Goal: Obtain resource: Download file/media

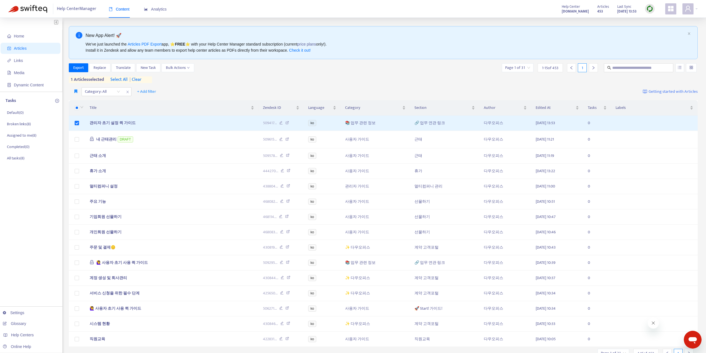
click at [651, 9] on img at bounding box center [650, 8] width 7 height 7
click at [669, 19] on link "Quick Sync" at bounding box center [662, 20] width 24 height 6
click at [78, 69] on span "Export" at bounding box center [78, 68] width 11 height 6
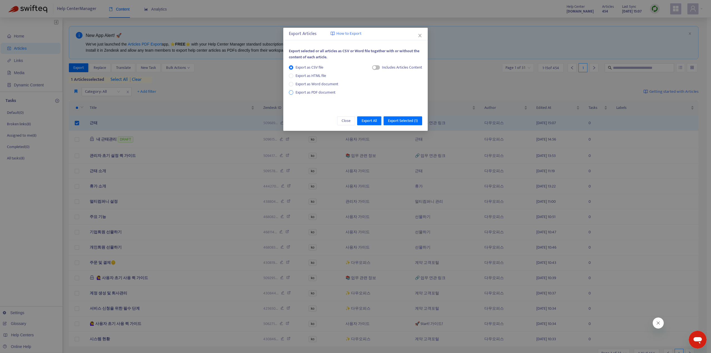
click at [321, 92] on span "Export as PDF document" at bounding box center [315, 92] width 40 height 6
click at [399, 121] on span "Export Selected ( 1 )" at bounding box center [403, 121] width 30 height 6
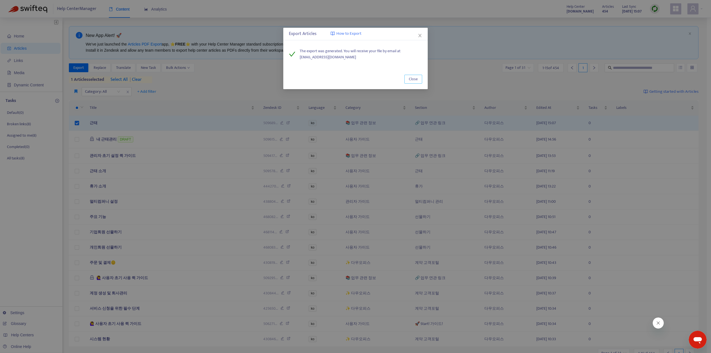
drag, startPoint x: 416, startPoint y: 80, endPoint x: 419, endPoint y: 81, distance: 3.1
click at [416, 80] on span "Close" at bounding box center [413, 79] width 9 height 6
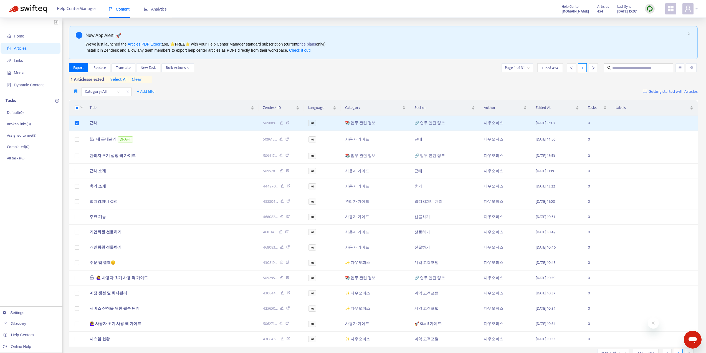
click at [651, 6] on img at bounding box center [650, 8] width 7 height 7
click at [655, 19] on link "Quick Sync" at bounding box center [662, 20] width 24 height 6
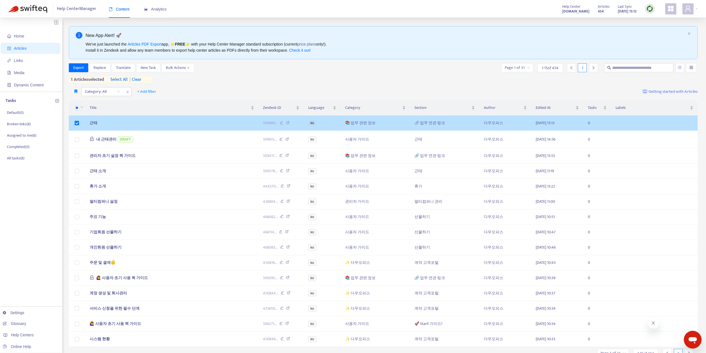
click at [96, 121] on span "근태" at bounding box center [94, 123] width 8 height 6
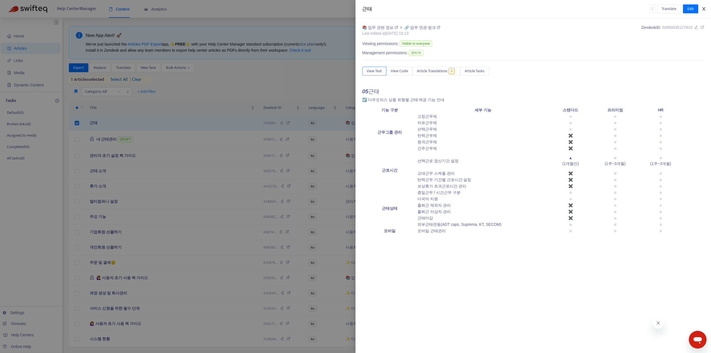
click at [705, 9] on icon "close" at bounding box center [703, 9] width 4 height 4
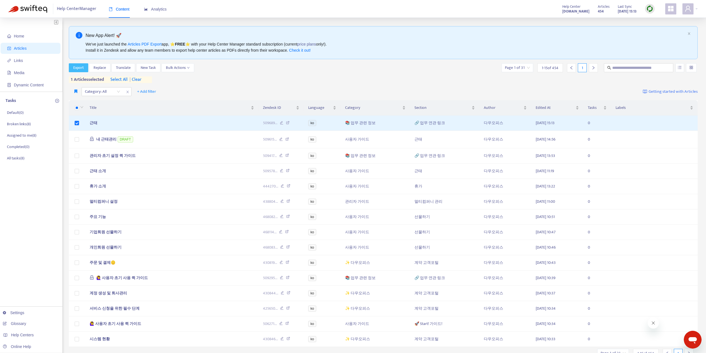
click at [78, 67] on span "Export" at bounding box center [78, 68] width 11 height 6
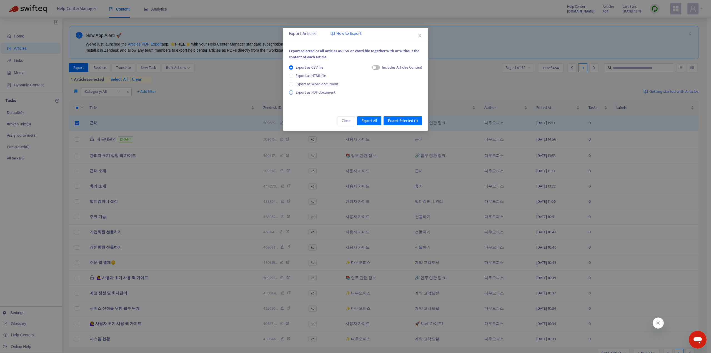
click at [324, 95] on span "Export as PDF document" at bounding box center [315, 92] width 40 height 6
click at [397, 119] on span "Export Selected ( 1 )" at bounding box center [403, 121] width 30 height 6
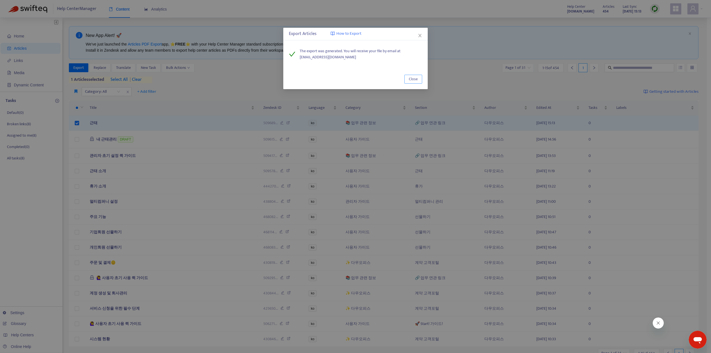
click at [414, 76] on span "Close" at bounding box center [413, 79] width 9 height 6
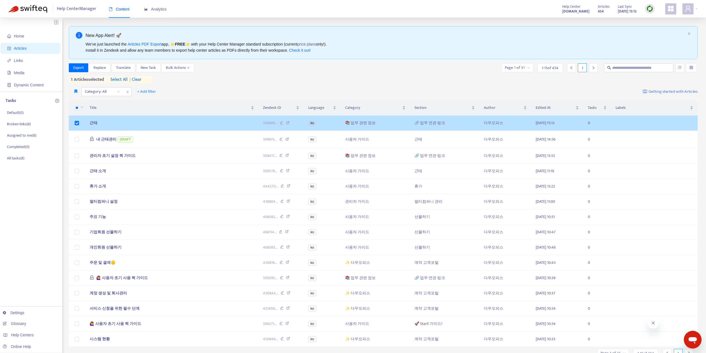
click at [97, 126] on td "근태" at bounding box center [171, 122] width 173 height 15
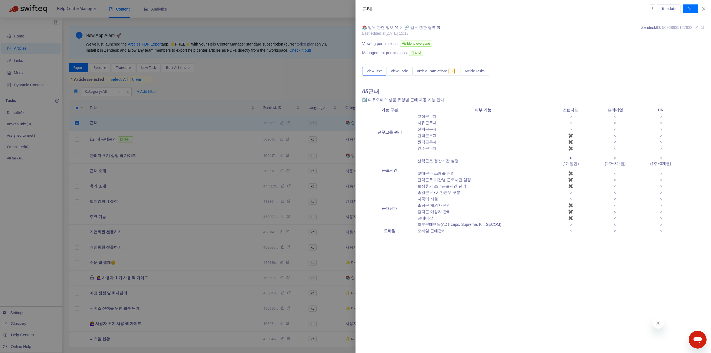
click at [655, 134] on td "○" at bounding box center [660, 135] width 45 height 6
drag, startPoint x: 655, startPoint y: 134, endPoint x: 642, endPoint y: 147, distance: 18.6
click at [642, 147] on tbody "근무그룹 관리 고정근무제 ○ ○ ○ 자유근무제 ○ ○ ○ 선택근무제 ○ ○ ○ 탄력근무제 ✖ ○ ○ 원격근무제 ✖ ○ ○ 간주근무제 ✖ ○ ○…" at bounding box center [522, 173] width 321 height 121
click at [661, 166] on td "○ (1주~3개월)" at bounding box center [660, 161] width 45 height 19
click at [682, 169] on td "○ (1주~3개월)" at bounding box center [660, 161] width 45 height 19
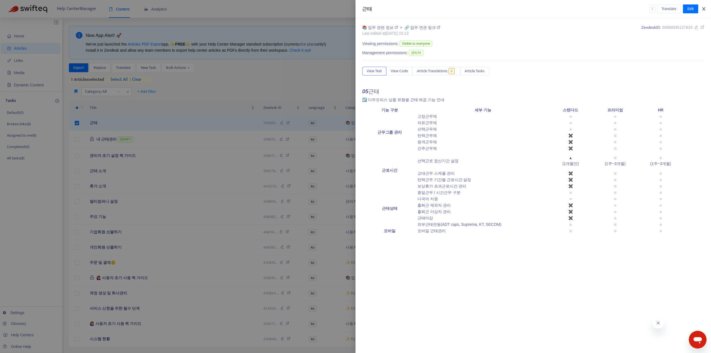
click at [704, 9] on icon "close" at bounding box center [703, 9] width 4 height 4
